Goal: Task Accomplishment & Management: Use online tool/utility

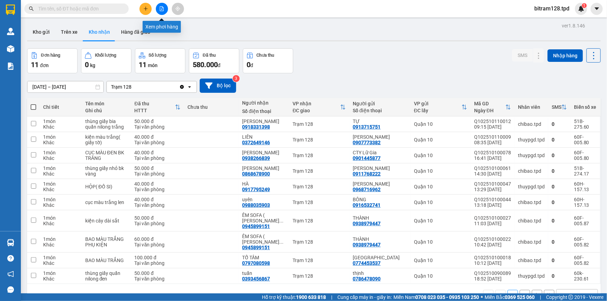
click at [164, 12] on button at bounding box center [162, 9] width 12 height 12
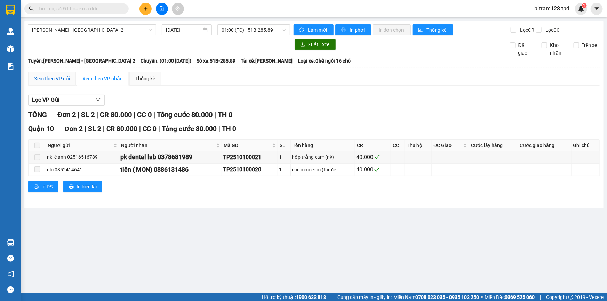
click at [57, 80] on div "Xem theo VP gửi" at bounding box center [52, 79] width 36 height 8
click at [242, 30] on span "01:00 (TC) - 51B-285.89" at bounding box center [254, 30] width 64 height 10
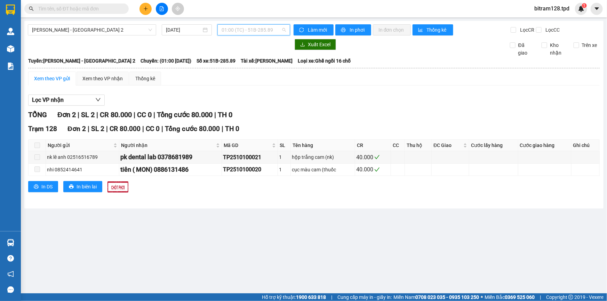
click at [260, 31] on span "01:00 (TC) - 51B-285.89" at bounding box center [254, 30] width 64 height 10
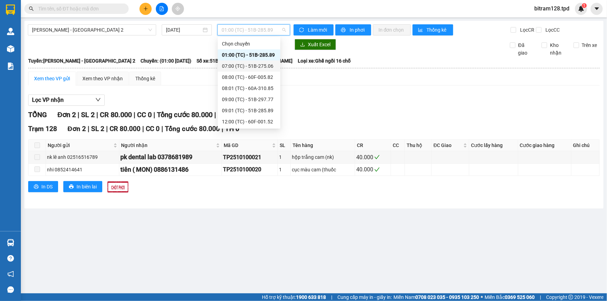
click at [252, 68] on div "07:00 (TC) - 51B-275.06" at bounding box center [249, 66] width 54 height 8
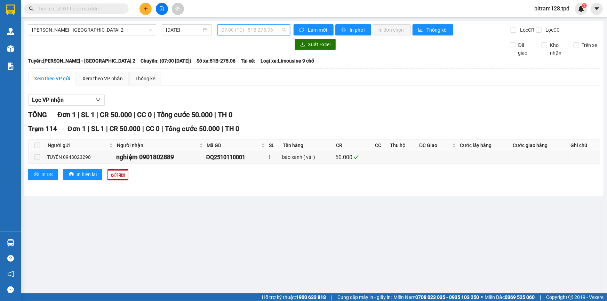
click at [269, 30] on span "07:00 (TC) - 51B-275.06" at bounding box center [254, 30] width 64 height 10
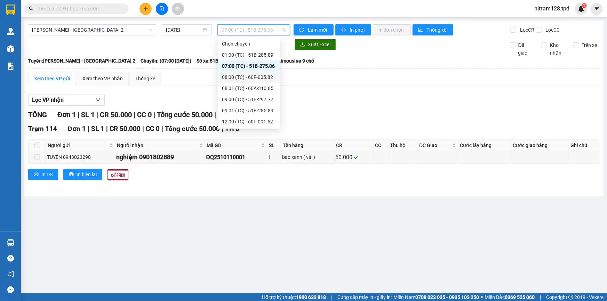
click at [264, 77] on div "08:00 (TC) - 60F-005.82" at bounding box center [249, 77] width 54 height 8
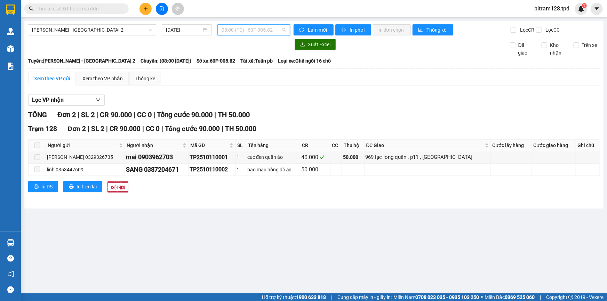
drag, startPoint x: 262, startPoint y: 30, endPoint x: 251, endPoint y: 30, distance: 10.8
click at [255, 31] on span "08:00 (TC) - 60F-005.82" at bounding box center [254, 30] width 64 height 10
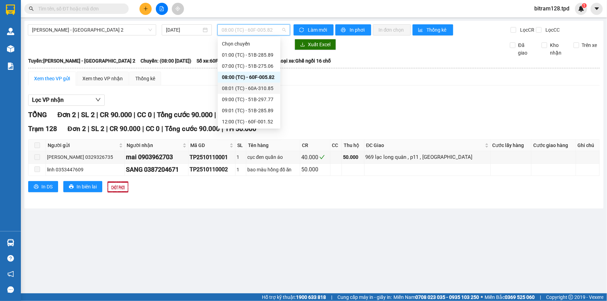
click at [260, 87] on div "08:01 (TC) - 60A-310.85" at bounding box center [249, 89] width 54 height 8
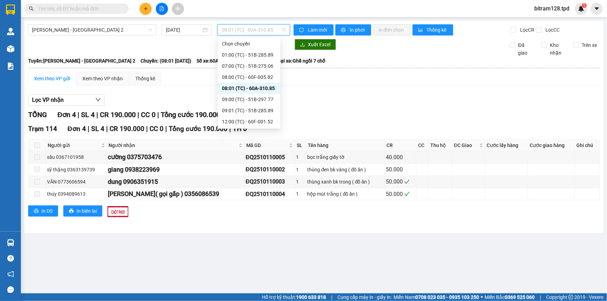
click at [272, 34] on span "08:01 (TC) - 60A-310.85" at bounding box center [254, 30] width 64 height 10
click at [260, 98] on div "09:00 (TC) - 51B-297.77" at bounding box center [249, 100] width 54 height 8
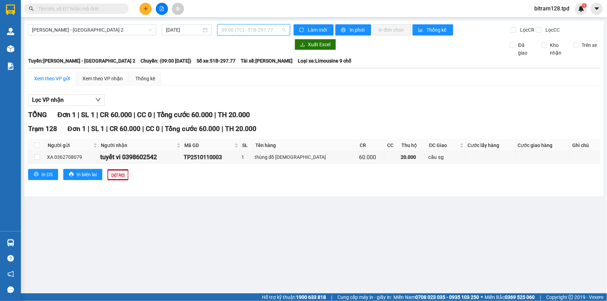
click at [274, 34] on span "09:00 (TC) - 51B-297.77" at bounding box center [254, 30] width 64 height 10
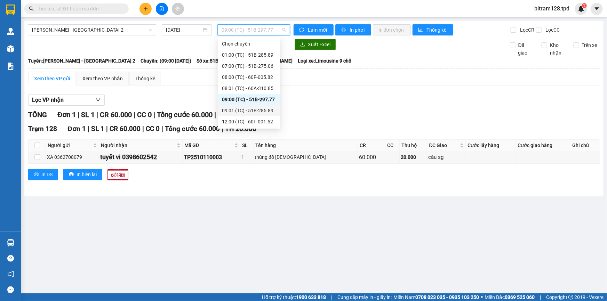
click at [255, 108] on div "09:01 (TC) - 51B-285.89" at bounding box center [249, 111] width 54 height 8
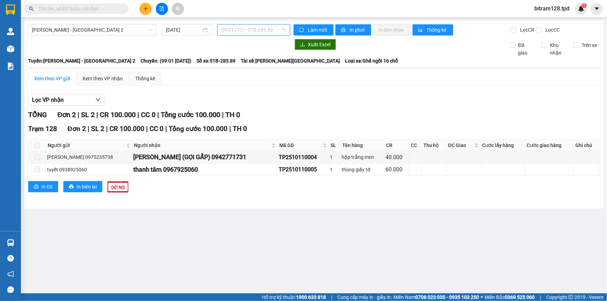
click at [245, 29] on span "09:01 (TC) - 51B-285.89" at bounding box center [254, 30] width 64 height 10
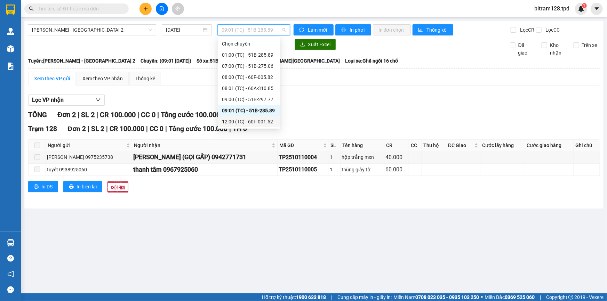
click at [256, 123] on div "12:00 (TC) - 60F-001.52" at bounding box center [249, 122] width 54 height 8
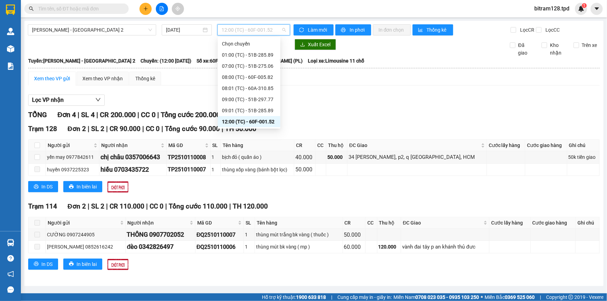
click at [246, 33] on span "12:00 (TC) - 60F-001.52" at bounding box center [254, 30] width 64 height 10
click at [266, 76] on div "12:01 (TC) - 51B-274.17" at bounding box center [249, 78] width 54 height 8
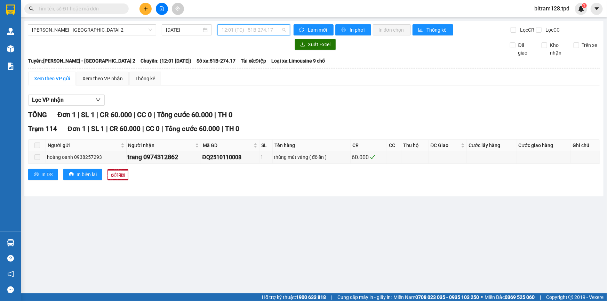
drag, startPoint x: 264, startPoint y: 30, endPoint x: 266, endPoint y: 36, distance: 6.2
click at [264, 30] on span "12:01 (TC) - 51B-274.17" at bounding box center [254, 30] width 64 height 10
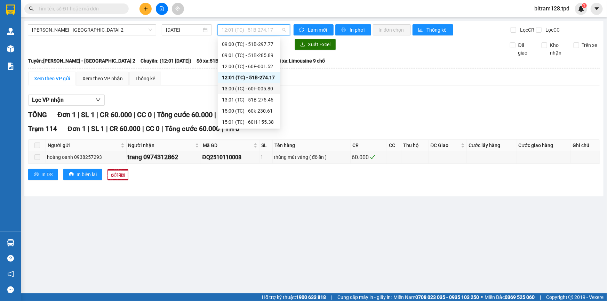
click at [270, 89] on div "13:00 (TC) - 60F-005.80" at bounding box center [249, 89] width 54 height 8
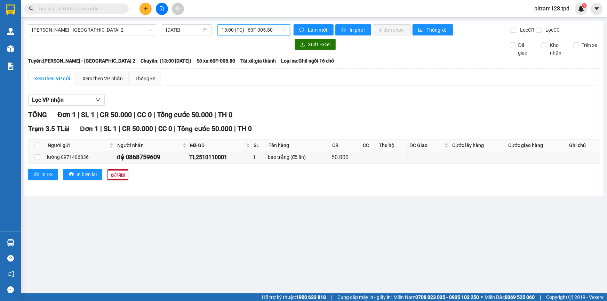
click at [269, 34] on span "13:00 (TC) - 60F-005.80" at bounding box center [254, 30] width 64 height 10
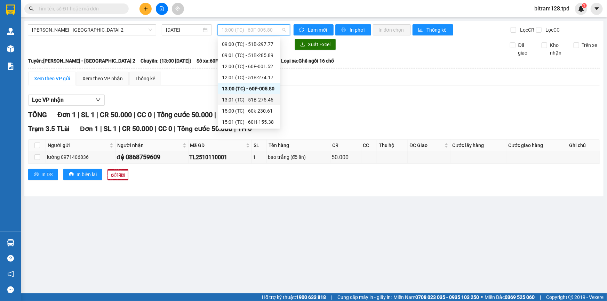
click at [266, 101] on div "13:01 (TC) - 51B-275.46" at bounding box center [249, 100] width 54 height 8
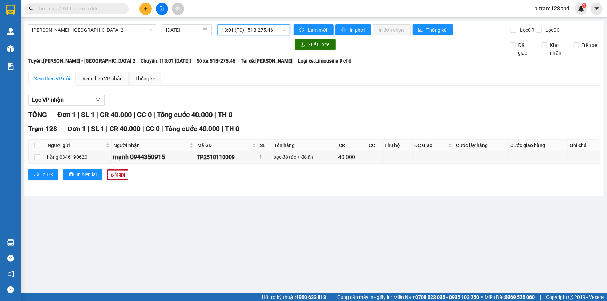
click at [246, 30] on span "13:01 (TC) - 51B-275.46" at bounding box center [254, 30] width 64 height 10
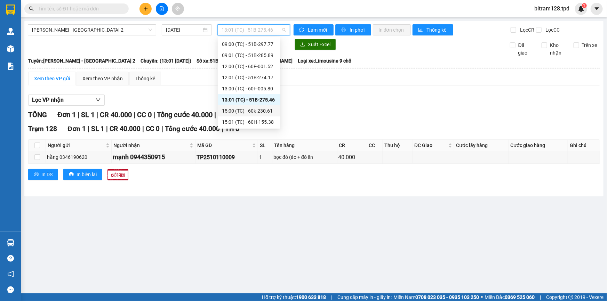
click at [257, 111] on div "15:00 (TC) - 60k-230.61" at bounding box center [249, 111] width 54 height 8
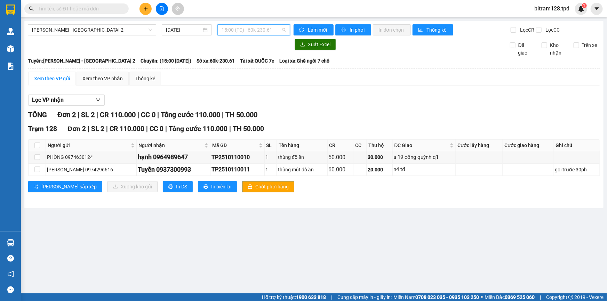
click at [262, 33] on span "15:00 (TC) - 60k-230.61" at bounding box center [254, 30] width 64 height 10
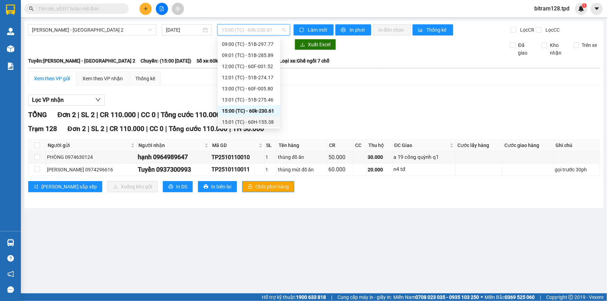
click at [263, 125] on div "15:01 (TC) - 60H-155.38" at bounding box center [249, 122] width 54 height 8
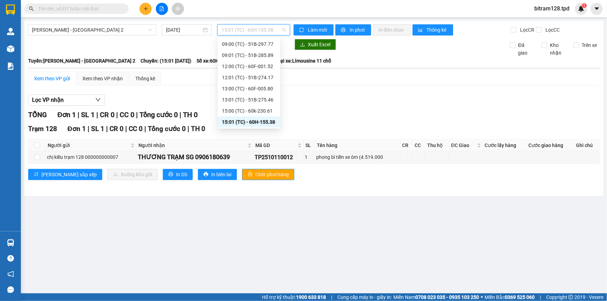
click at [266, 34] on span "15:01 (TC) - 60H-155.38" at bounding box center [254, 30] width 64 height 10
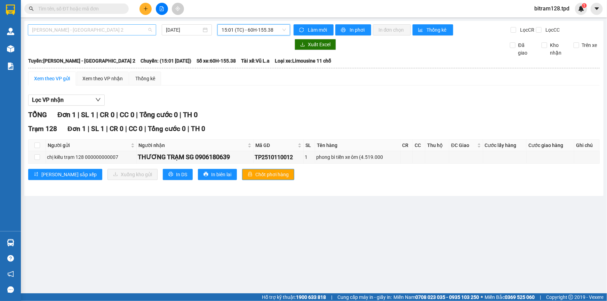
click at [89, 33] on span "[PERSON_NAME] - [GEOGRAPHIC_DATA] 2" at bounding box center [92, 30] width 120 height 10
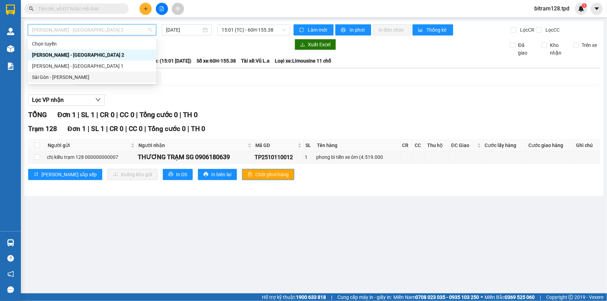
click at [73, 76] on div "Sài Gòn - [PERSON_NAME]" at bounding box center [92, 77] width 120 height 8
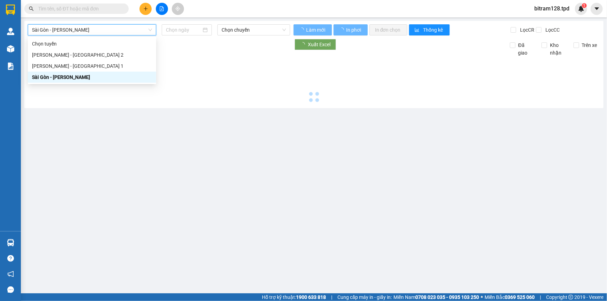
type input "[DATE]"
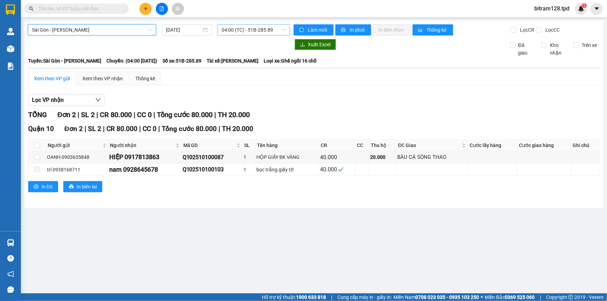
scroll to position [11, 0]
click at [244, 30] on span "04:00 (TC) - 51B-285.89" at bounding box center [254, 30] width 64 height 10
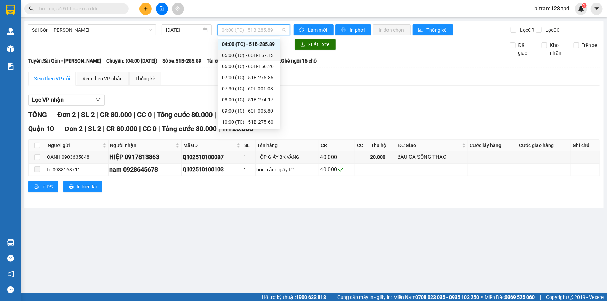
click at [262, 54] on div "05:00 (TC) - 60H-157.13" at bounding box center [249, 56] width 54 height 8
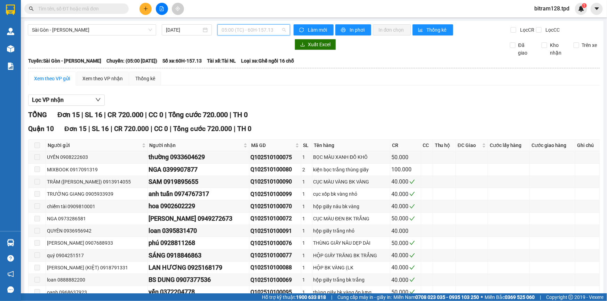
drag, startPoint x: 248, startPoint y: 32, endPoint x: 252, endPoint y: 35, distance: 5.5
click at [248, 31] on span "05:00 (TC) - 60H-157.13" at bounding box center [254, 30] width 64 height 10
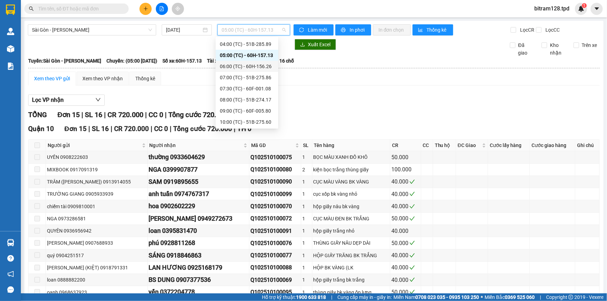
click at [261, 66] on div "06:00 (TC) - 60H-156.26" at bounding box center [247, 67] width 54 height 8
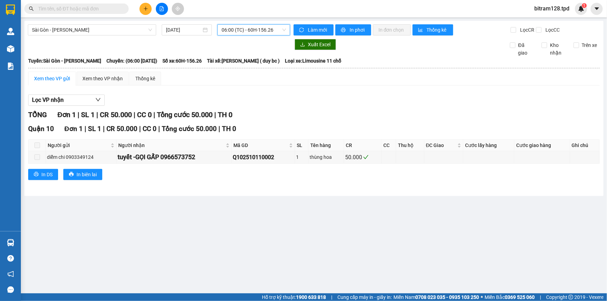
click at [271, 31] on span "06:00 (TC) - 60H-156.26" at bounding box center [254, 30] width 64 height 10
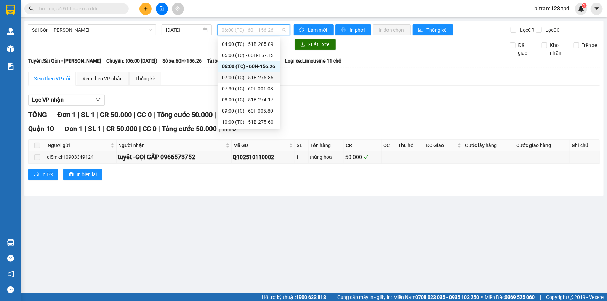
click at [261, 77] on div "07:00 (TC) - 51B-275.86" at bounding box center [249, 78] width 54 height 8
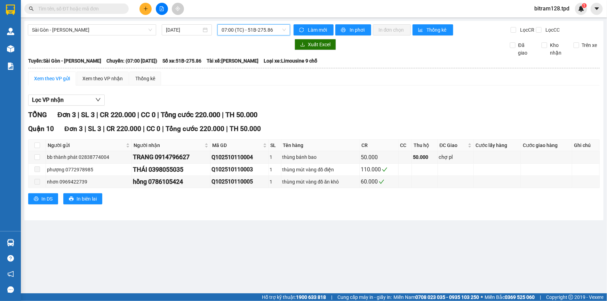
click at [257, 29] on span "07:00 (TC) - 51B-275.86" at bounding box center [254, 30] width 64 height 10
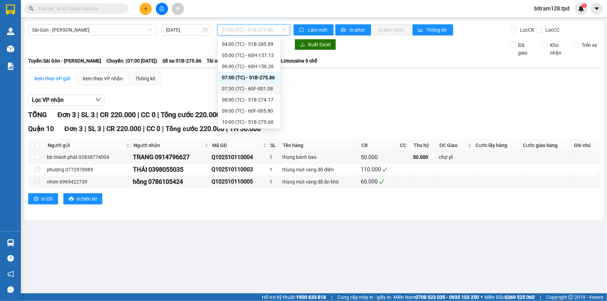
click at [264, 89] on div "07:30 (TC) - 60F-001.08" at bounding box center [249, 89] width 54 height 8
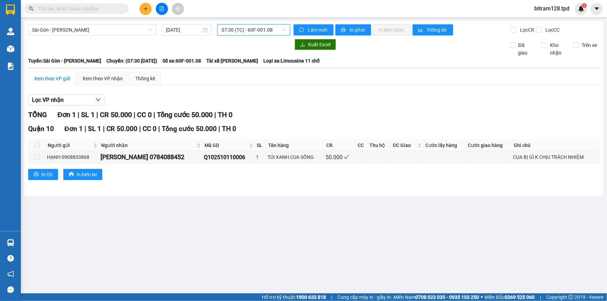
click at [261, 33] on span "07:30 (TC) - 60F-001.08" at bounding box center [254, 30] width 64 height 10
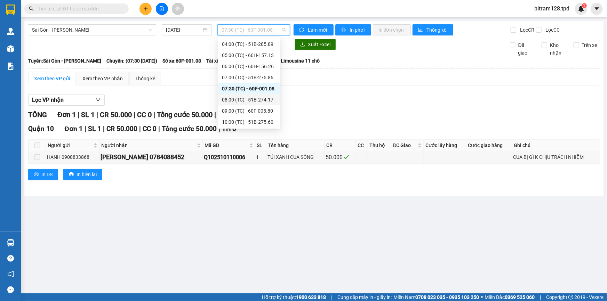
click at [263, 100] on div "08:00 (TC) - 51B-274.17" at bounding box center [249, 100] width 54 height 8
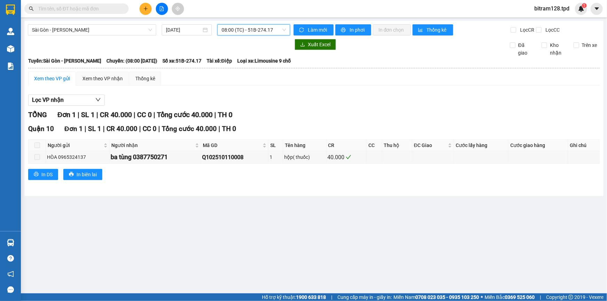
click at [279, 31] on span "08:00 (TC) - 51B-274.17" at bounding box center [254, 30] width 64 height 10
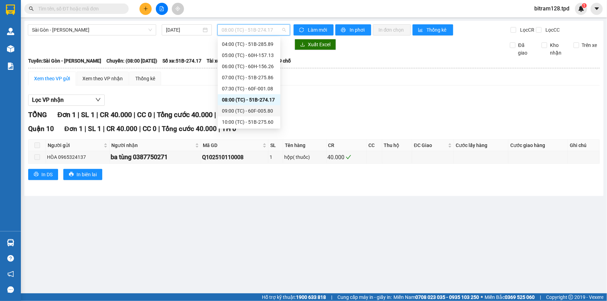
click at [263, 109] on div "09:00 (TC) - 60F-005.80" at bounding box center [249, 111] width 54 height 8
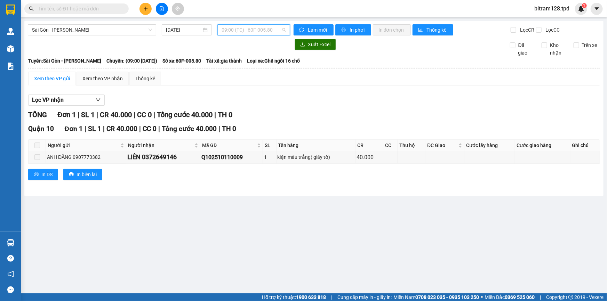
click at [263, 32] on span "09:00 (TC) - 60F-005.80" at bounding box center [254, 30] width 64 height 10
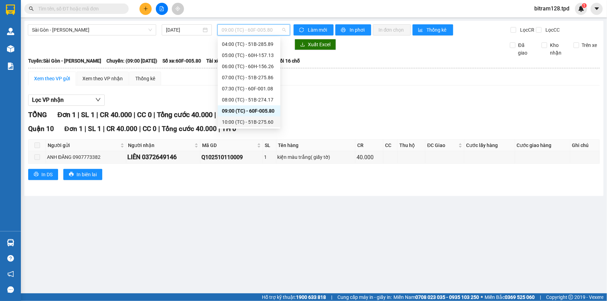
click at [263, 119] on div "10:00 (TC) - 51B-275.60" at bounding box center [249, 122] width 54 height 8
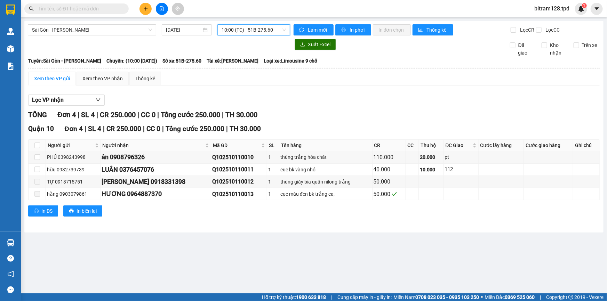
drag, startPoint x: 245, startPoint y: 27, endPoint x: 260, endPoint y: 37, distance: 17.6
click at [247, 27] on span "10:00 (TC) - 51B-275.60" at bounding box center [254, 30] width 64 height 10
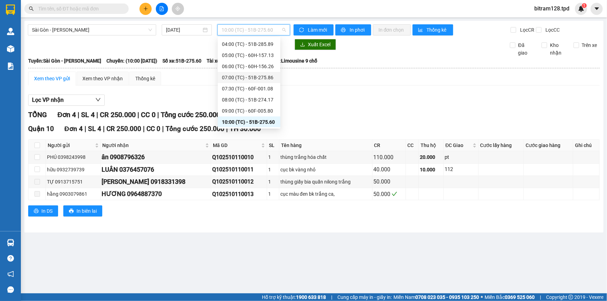
scroll to position [74, 0]
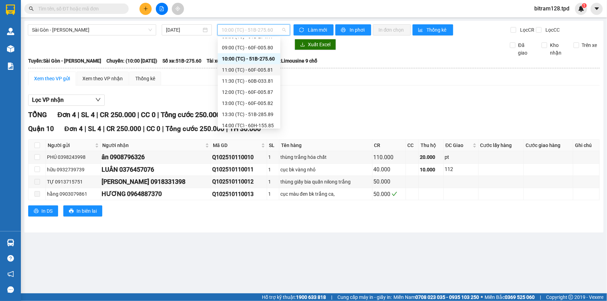
click at [263, 68] on div "11:00 (TC) - 60F-005.81" at bounding box center [249, 70] width 54 height 8
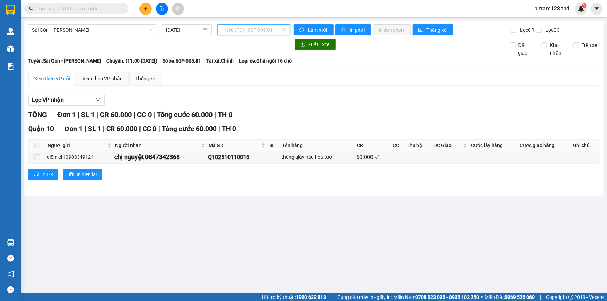
click at [270, 31] on span "11:00 (TC) - 60F-005.81" at bounding box center [254, 30] width 64 height 10
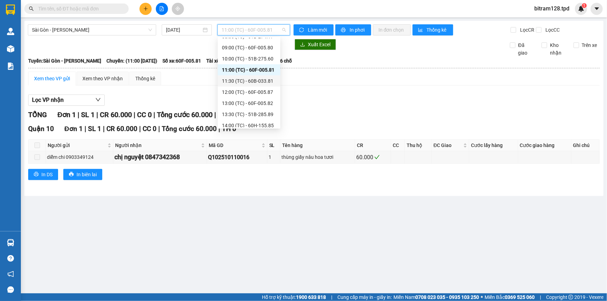
click at [263, 79] on div "11:30 (TC) - 60B-033.81" at bounding box center [249, 81] width 54 height 8
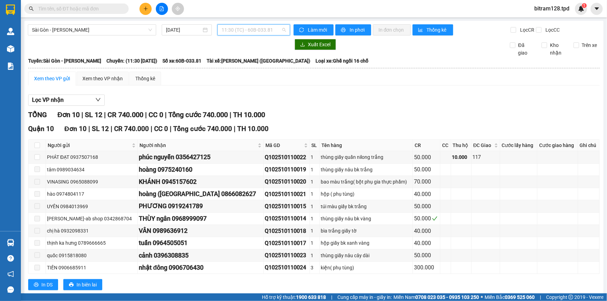
click at [266, 31] on span "11:30 (TC) - 60B-033.81" at bounding box center [254, 30] width 64 height 10
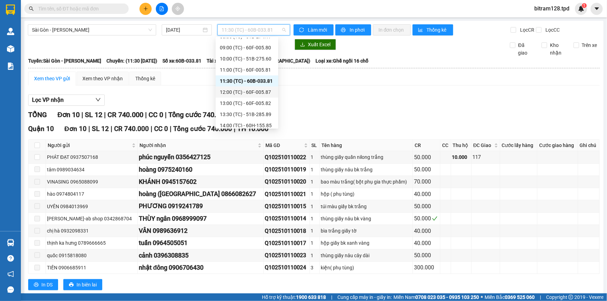
click at [264, 91] on div "12:00 (TC) - 60F-005.87" at bounding box center [247, 92] width 54 height 8
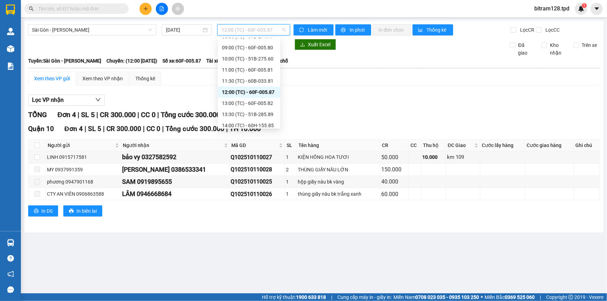
click at [268, 30] on span "12:00 (TC) - 60F-005.87" at bounding box center [254, 30] width 64 height 10
click at [266, 101] on div "13:00 (TC) - 60F-005.82" at bounding box center [249, 104] width 54 height 8
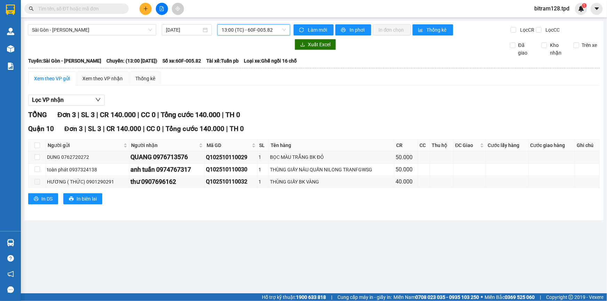
click at [271, 31] on span "13:00 (TC) - 60F-005.82" at bounding box center [254, 30] width 64 height 10
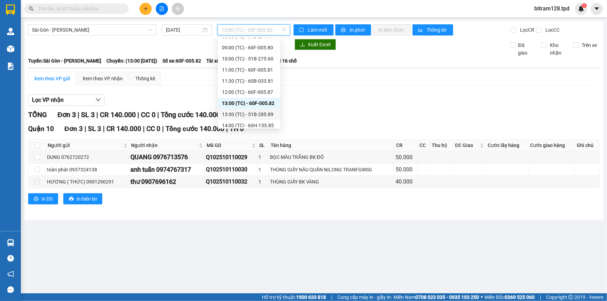
click at [267, 114] on div "13:30 (TC) - 51B-285.89" at bounding box center [249, 115] width 54 height 8
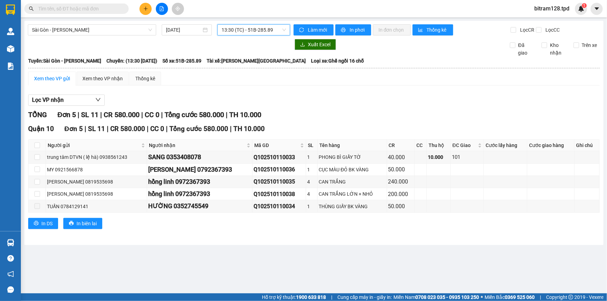
click at [261, 31] on span "13:30 (TC) - 51B-285.89" at bounding box center [254, 30] width 64 height 10
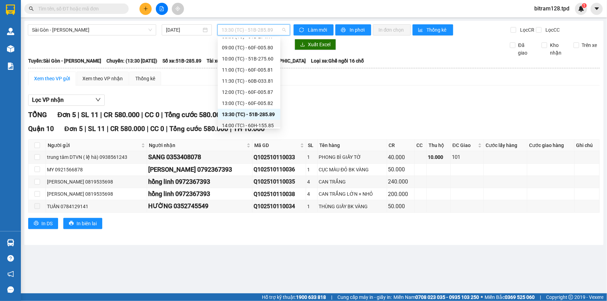
click at [253, 124] on div "14:00 (TC) - 60H-155.85" at bounding box center [249, 126] width 54 height 8
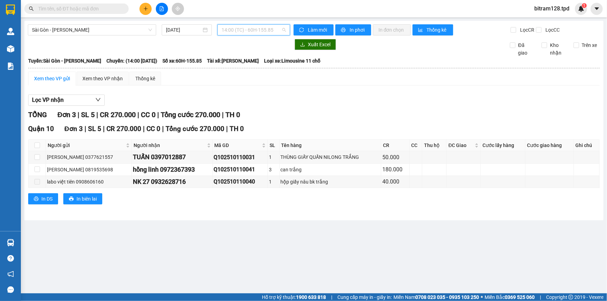
drag, startPoint x: 262, startPoint y: 32, endPoint x: 272, endPoint y: 63, distance: 32.6
click at [263, 32] on span "14:00 (TC) - 60H-155.85" at bounding box center [254, 30] width 64 height 10
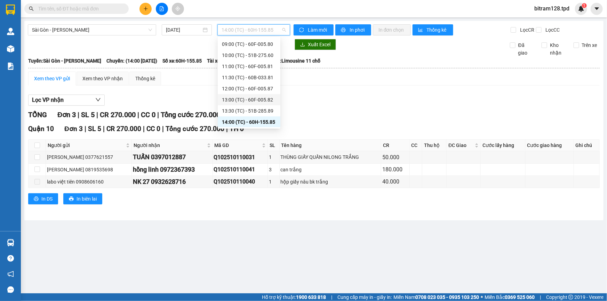
scroll to position [109, 0]
click at [265, 100] on div "14:30 (TC) - 60H-156.26" at bounding box center [249, 102] width 54 height 8
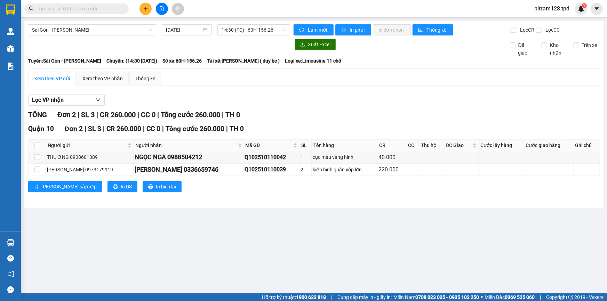
click at [68, 9] on input "text" at bounding box center [79, 9] width 82 height 8
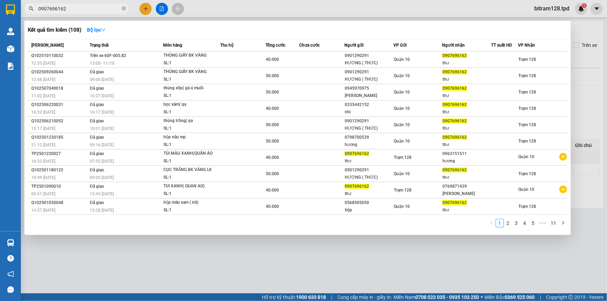
type input "0907696162"
click at [122, 8] on icon "close-circle" at bounding box center [124, 8] width 4 height 4
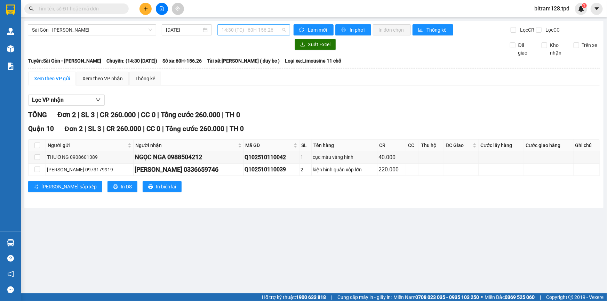
click at [266, 31] on span "14:30 (TC) - 60H-156.26" at bounding box center [254, 30] width 64 height 10
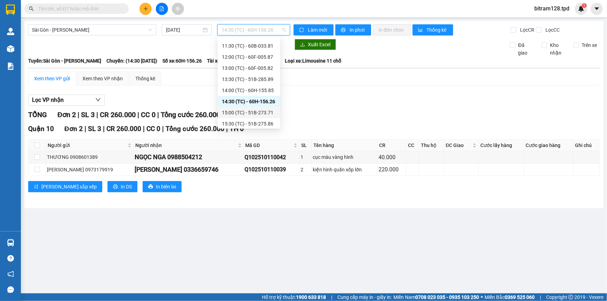
click at [264, 111] on div "15:00 (TC) - 51B-273.71" at bounding box center [249, 113] width 54 height 8
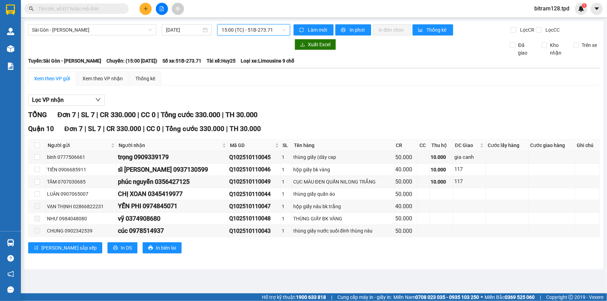
click at [277, 29] on span "15:00 (TC) - 51B-273.71" at bounding box center [254, 30] width 64 height 10
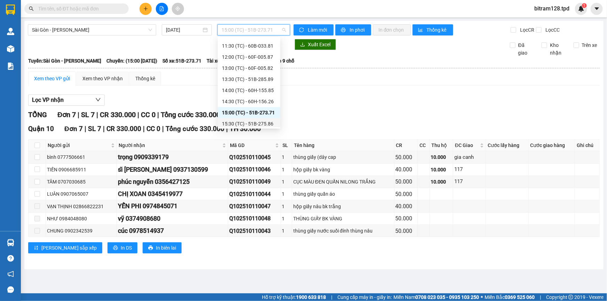
click at [263, 124] on div "15:30 (TC) - 51B-275.86" at bounding box center [249, 124] width 54 height 8
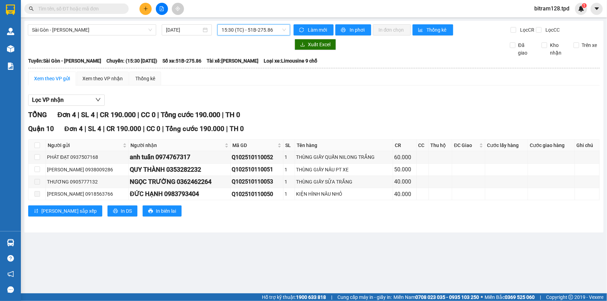
scroll to position [111, 0]
click at [268, 29] on span "15:30 (TC) - 51B-275.86" at bounding box center [254, 30] width 64 height 10
click at [146, 9] on icon "plus" at bounding box center [145, 8] width 5 height 5
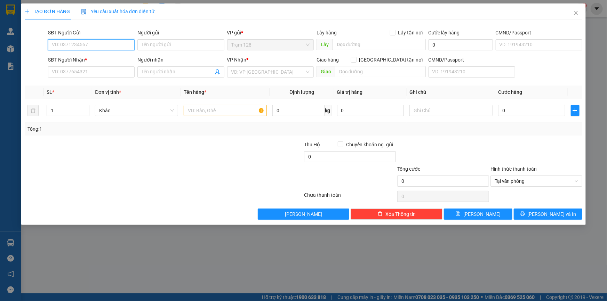
click at [76, 42] on input "SĐT Người Gửi" at bounding box center [91, 44] width 87 height 11
click at [575, 14] on icon "close" at bounding box center [576, 13] width 4 height 4
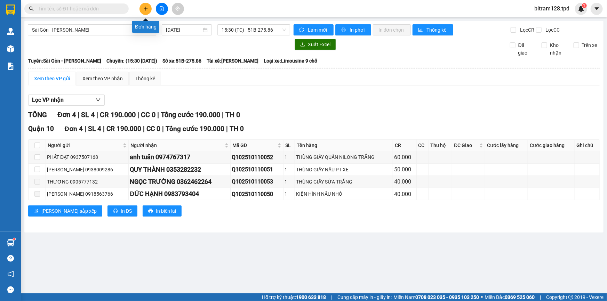
click at [145, 8] on icon "plus" at bounding box center [145, 8] width 5 height 5
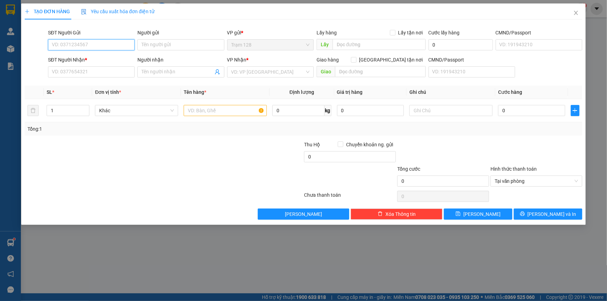
click at [88, 47] on input "SĐT Người Gửi" at bounding box center [91, 44] width 87 height 11
click at [575, 15] on icon "close" at bounding box center [576, 13] width 4 height 4
